Goal: Task Accomplishment & Management: Manage account settings

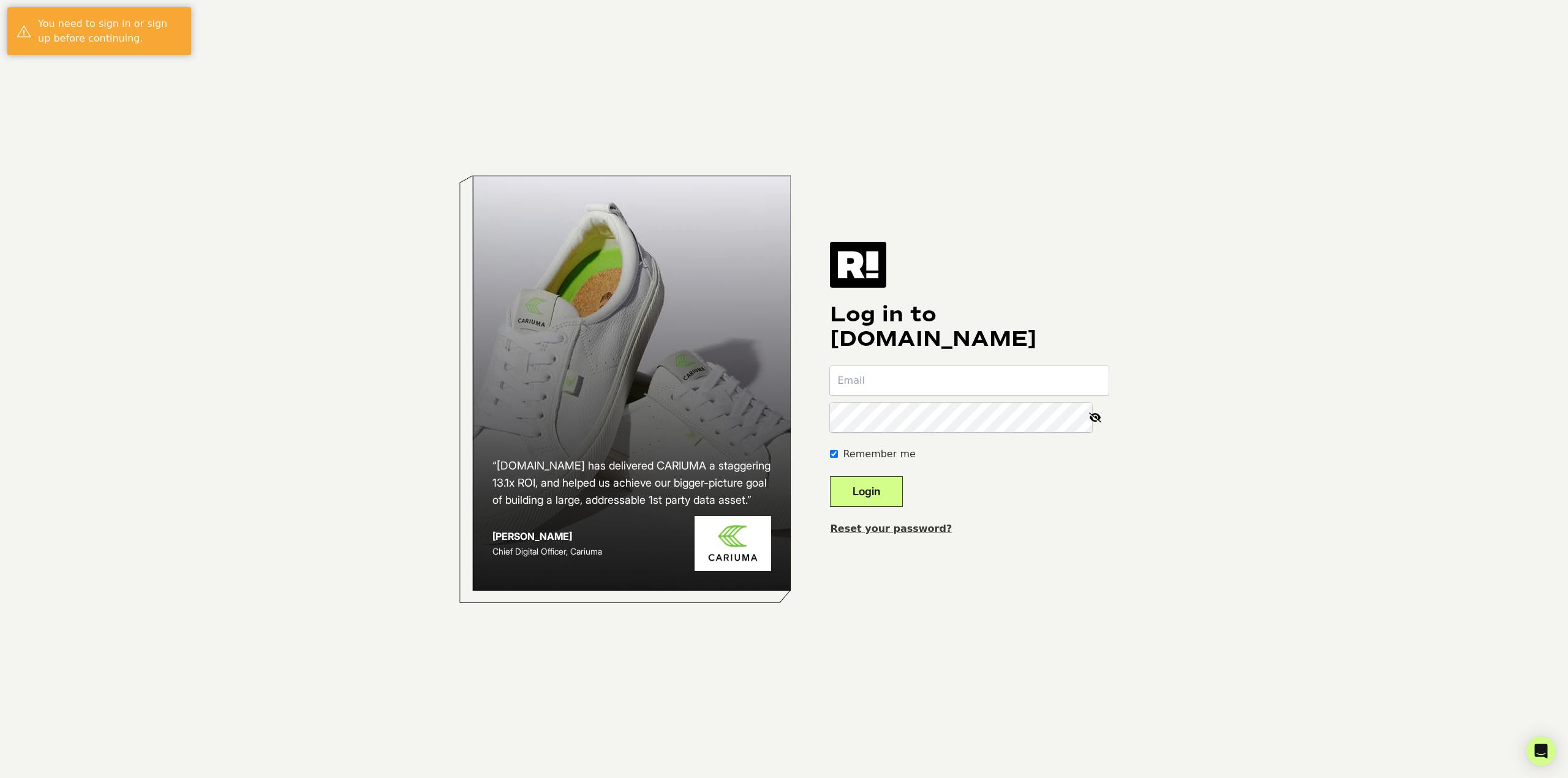
type input "[EMAIL_ADDRESS][DOMAIN_NAME]"
click at [883, 486] on button "Login" at bounding box center [867, 491] width 73 height 30
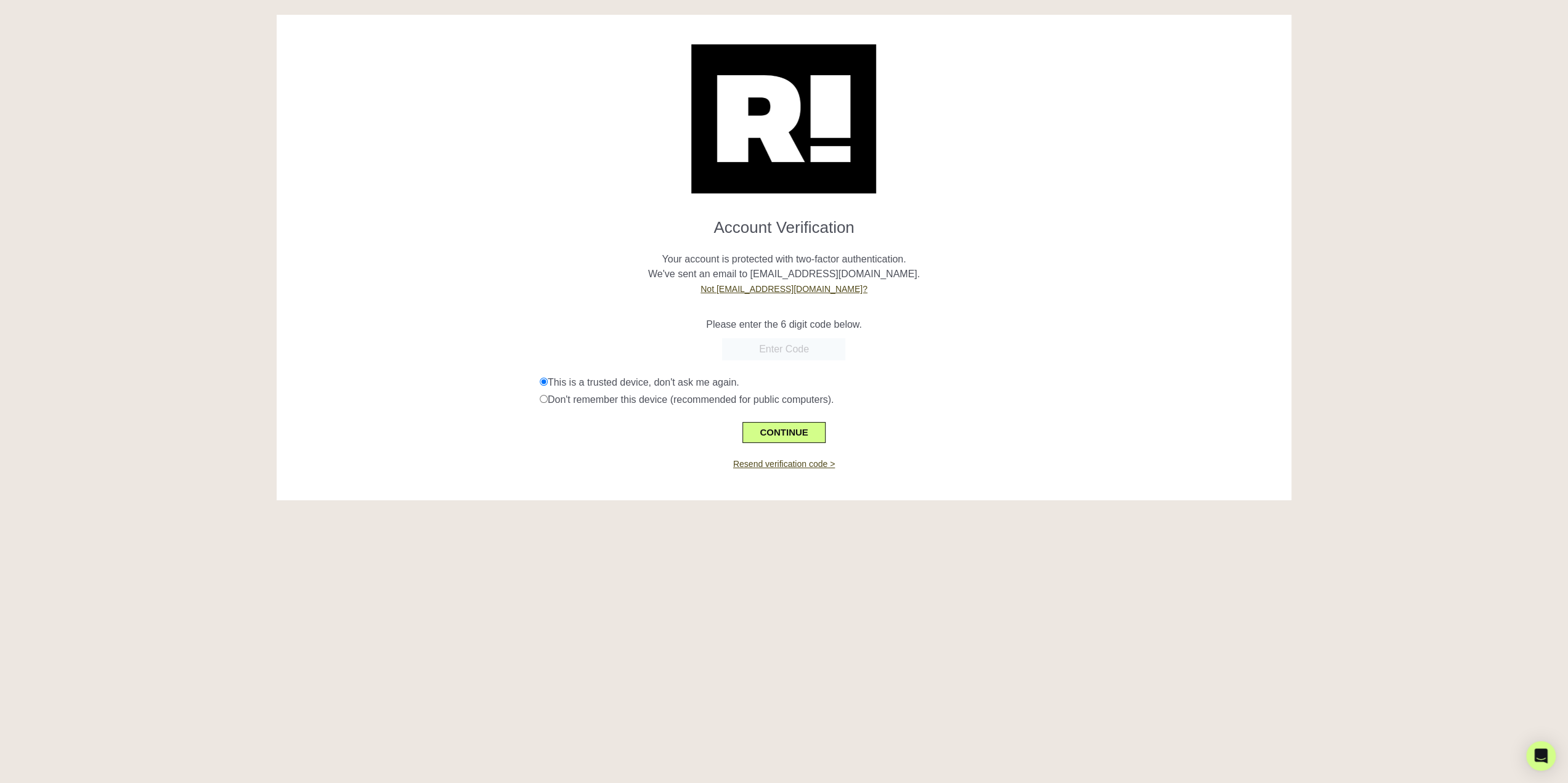
paste input "252400"
type input "252400"
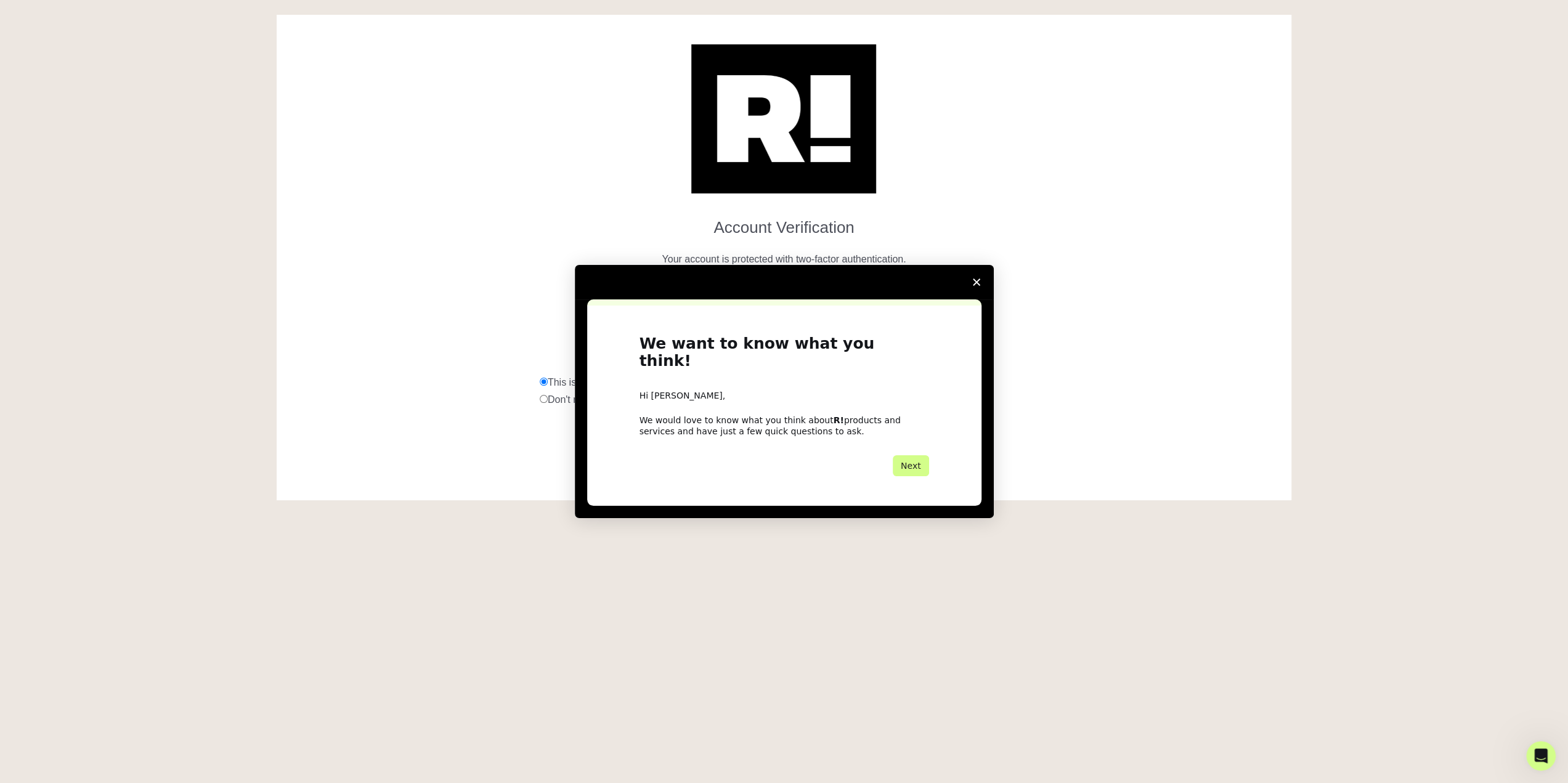
drag, startPoint x: 528, startPoint y: 400, endPoint x: 411, endPoint y: 373, distance: 120.1
click at [372, 375] on div "Intercom messenger" at bounding box center [784, 391] width 1568 height 783
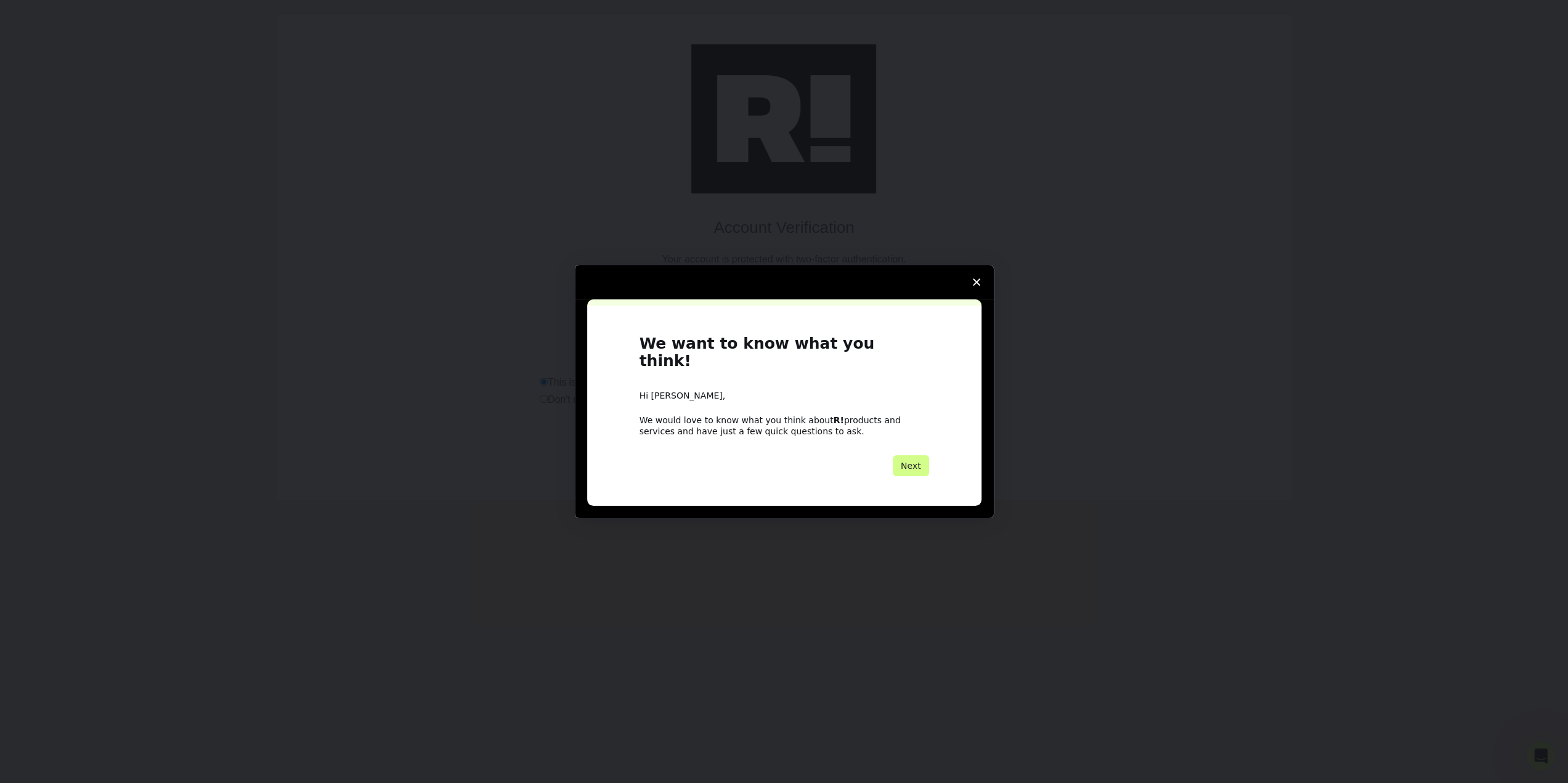
click at [974, 286] on polygon "Close survey" at bounding box center [976, 282] width 7 height 7
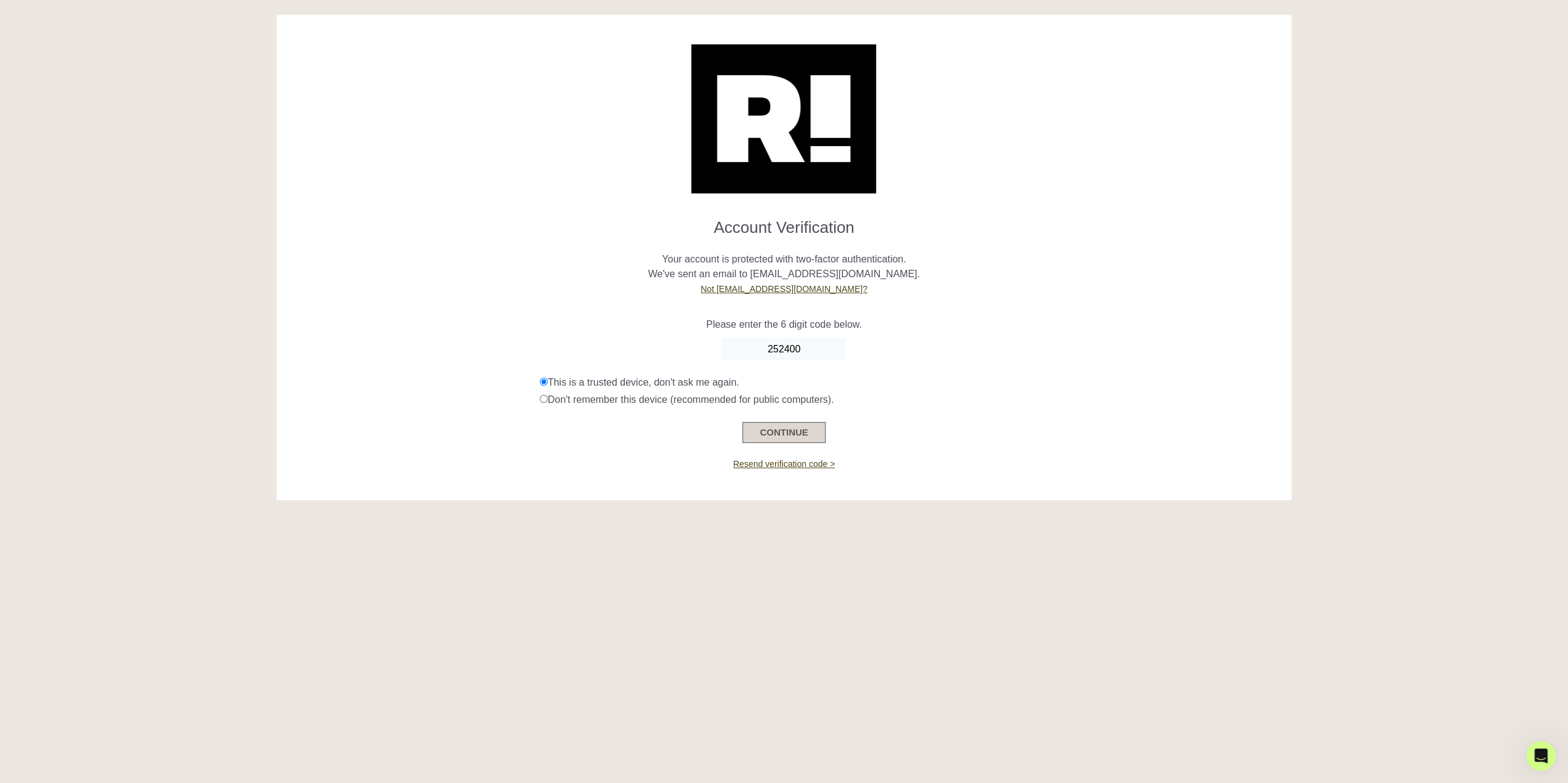
click at [795, 424] on button "CONTINUE" at bounding box center [784, 433] width 83 height 21
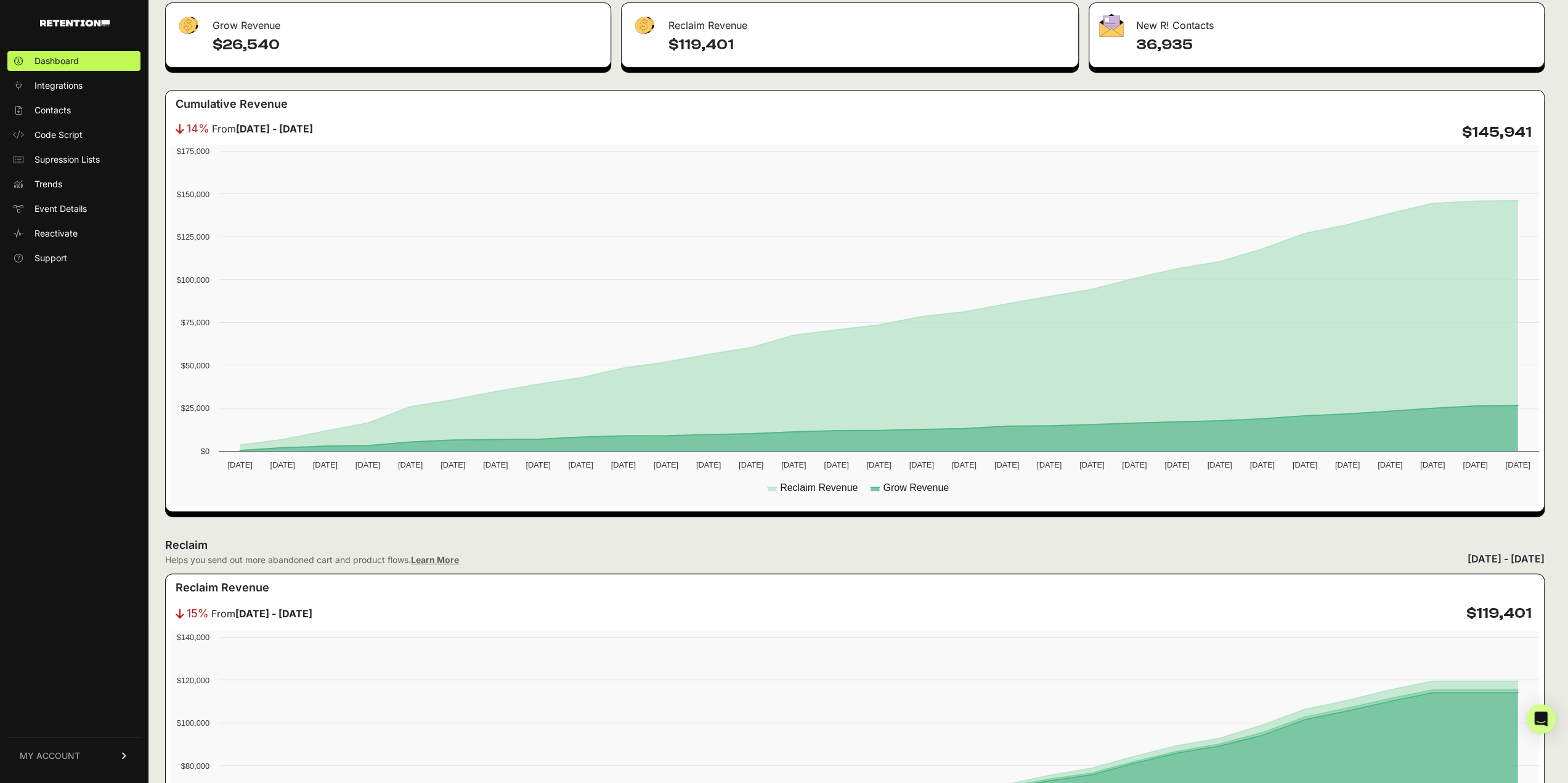
scroll to position [246, 0]
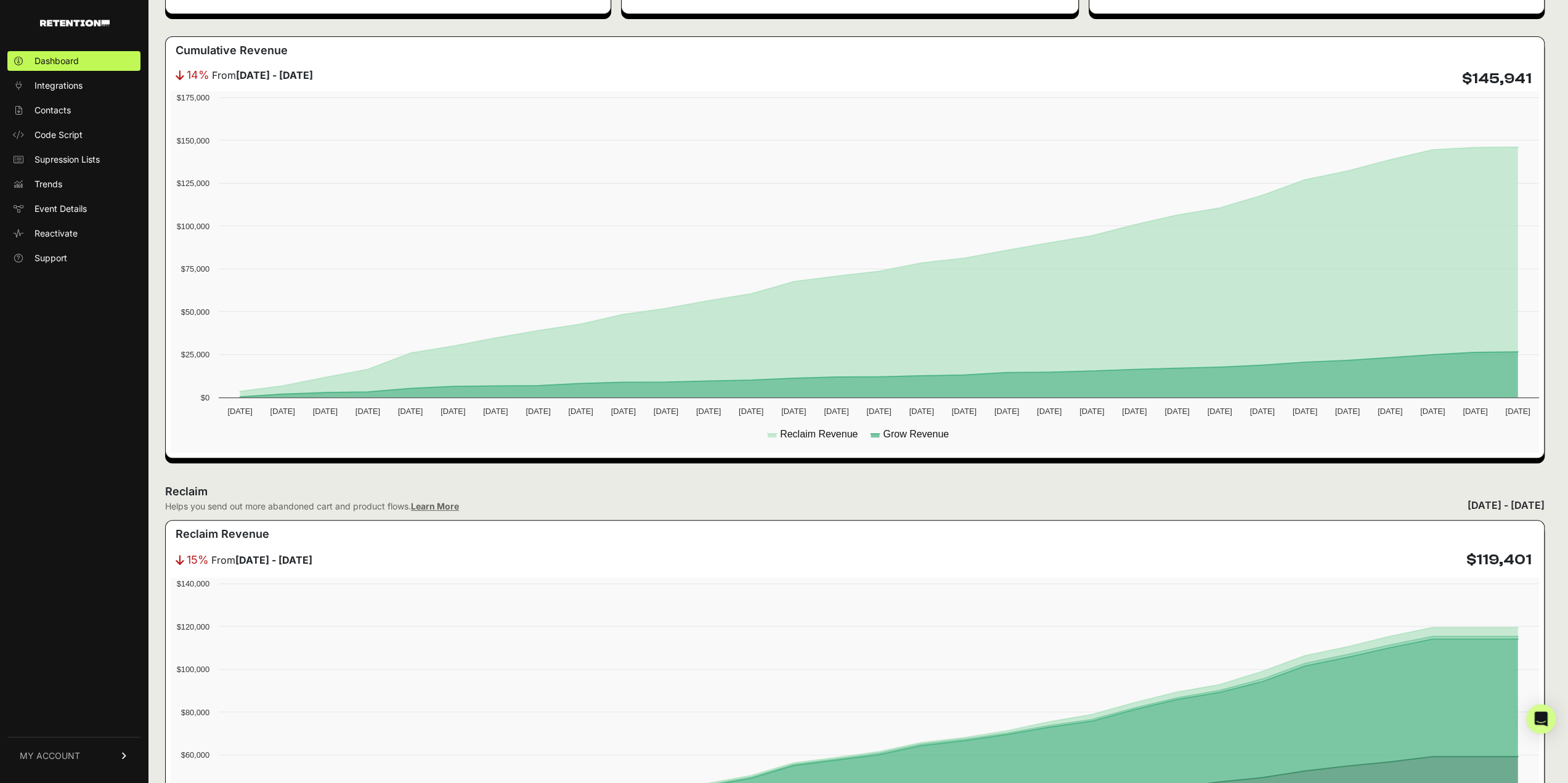
click at [59, 749] on link "MY ACCOUNT" at bounding box center [73, 755] width 133 height 37
click at [42, 713] on span "Billing" at bounding box center [46, 715] width 24 height 12
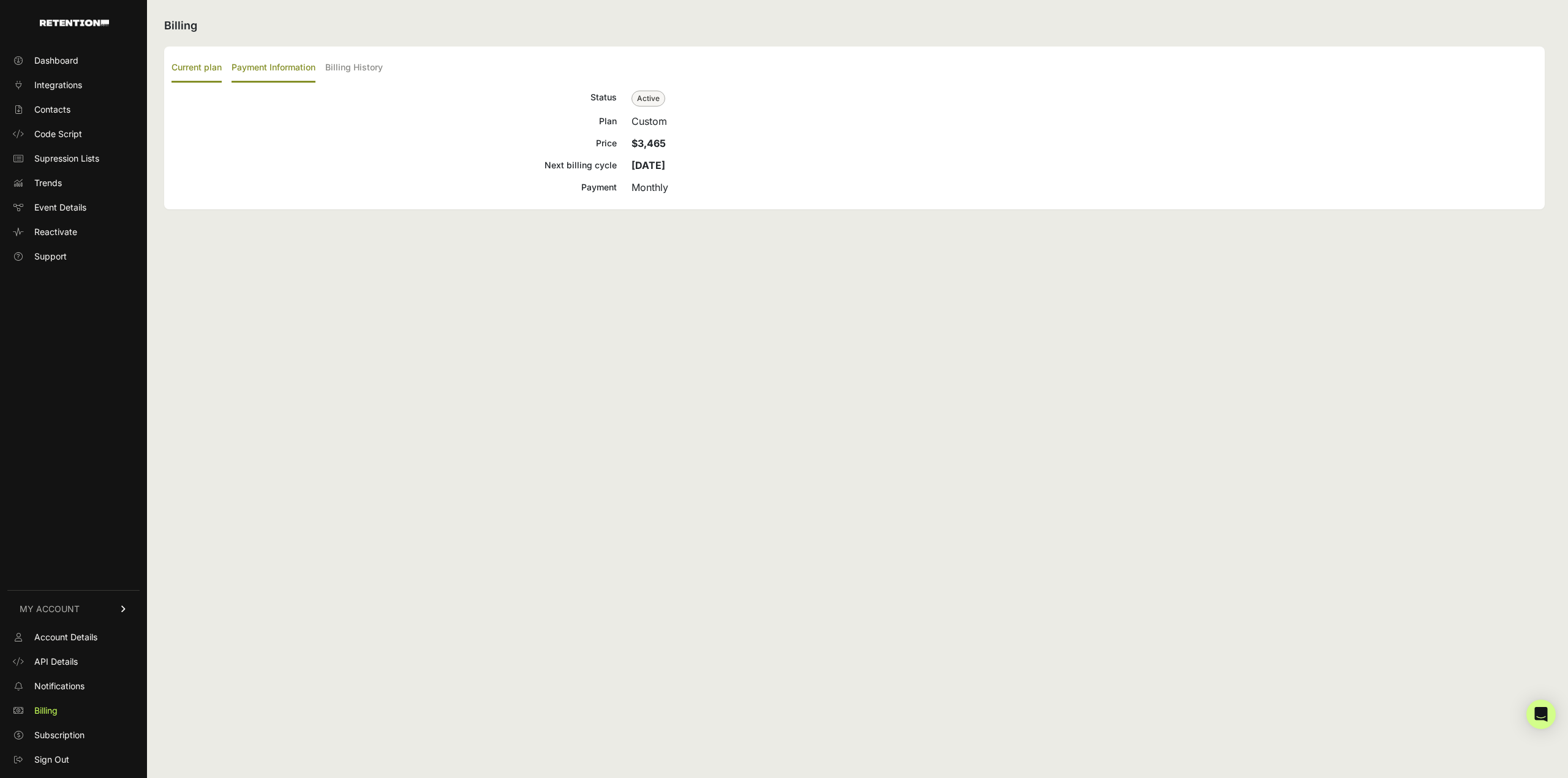
click at [282, 56] on label "Payment Information" at bounding box center [273, 68] width 84 height 29
click at [0, 0] on input "Payment Information" at bounding box center [0, 0] width 0 height 0
click at [349, 66] on label "Billing History" at bounding box center [354, 68] width 58 height 29
click at [0, 0] on input "Billing History" at bounding box center [0, 0] width 0 height 0
